Goal: Transaction & Acquisition: Book appointment/travel/reservation

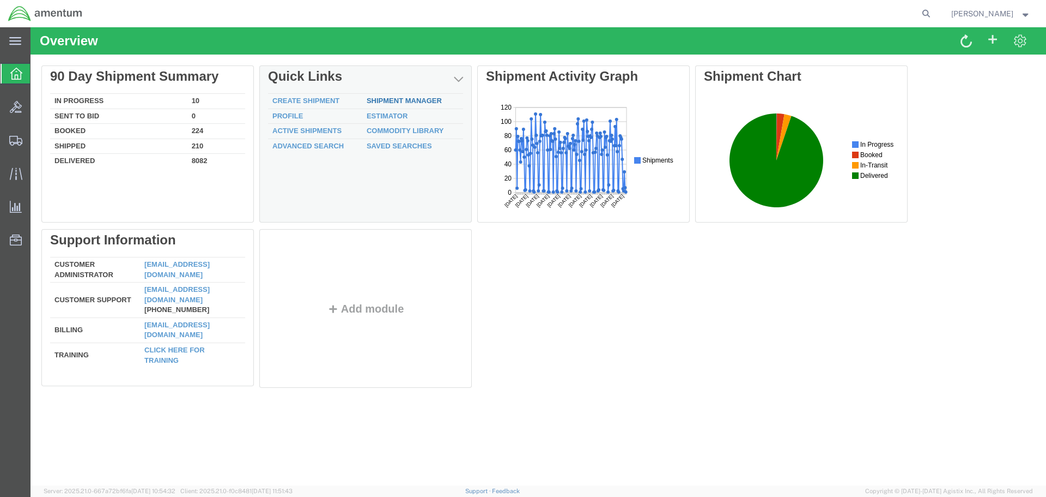
click at [425, 100] on div "Delete 90 Day Shipment Summary In Progress 10 Sent To Bid 0 Booked 224 Shipped …" at bounding box center [538, 228] width 994 height 327
click at [425, 102] on link "Shipment Manager" at bounding box center [404, 100] width 75 height 8
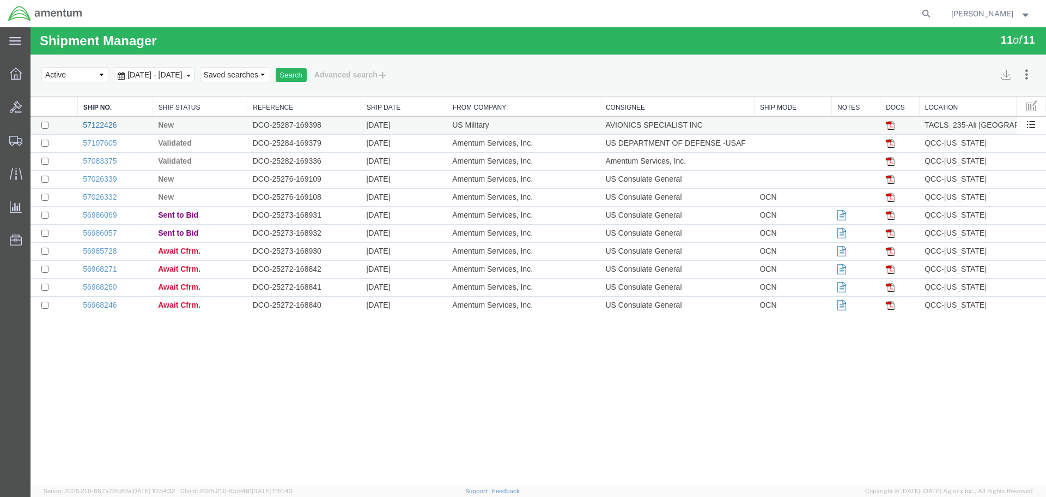
click at [98, 122] on link "57122426" at bounding box center [100, 124] width 34 height 9
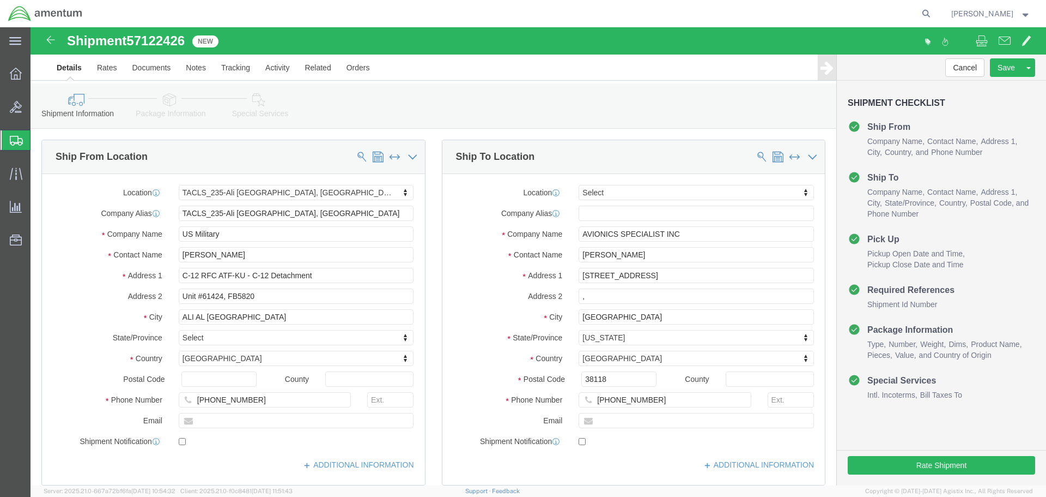
select select "42682"
select select
click button "Rate Shipment"
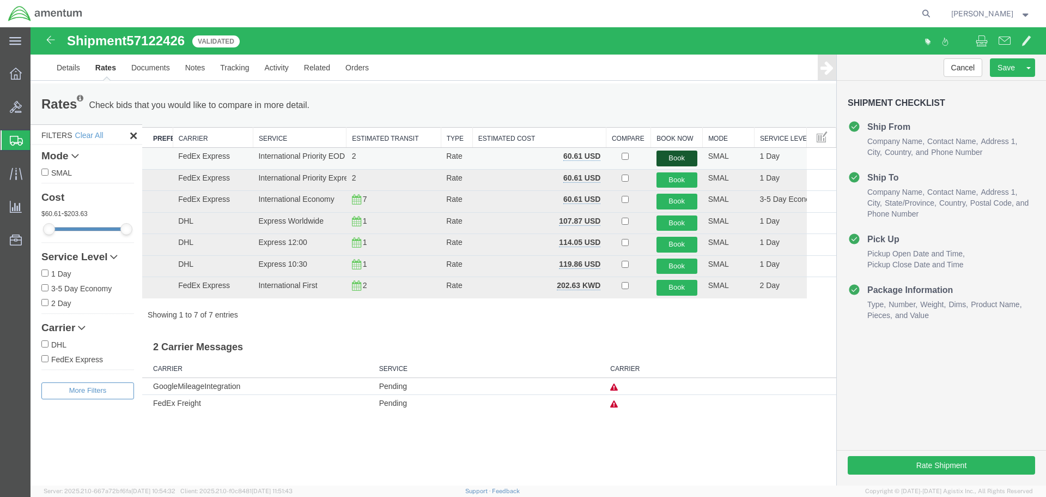
click at [676, 159] on button "Book" at bounding box center [677, 158] width 41 height 16
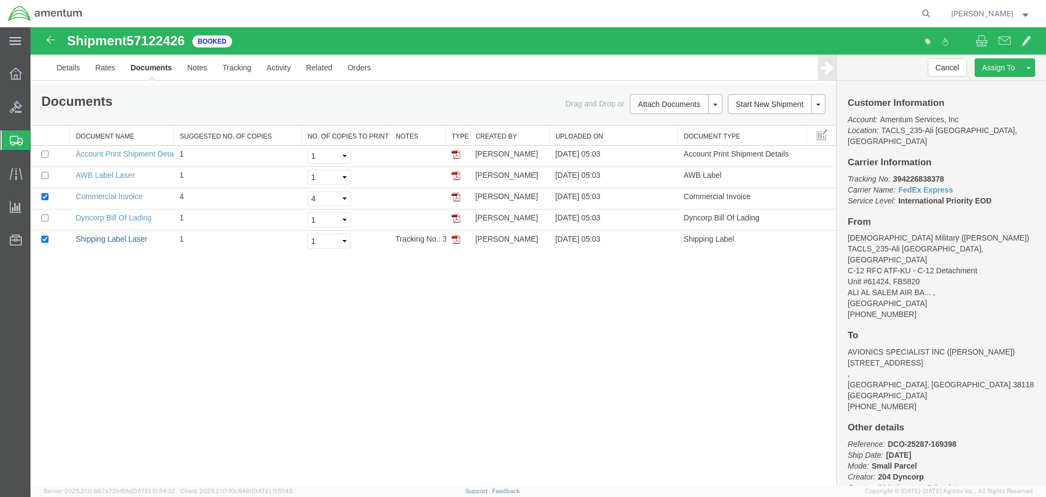
drag, startPoint x: 113, startPoint y: 240, endPoint x: 344, endPoint y: 111, distance: 265.0
click at [113, 240] on link "Shipping Label Laser" at bounding box center [112, 238] width 72 height 9
